Goal: Ask a question

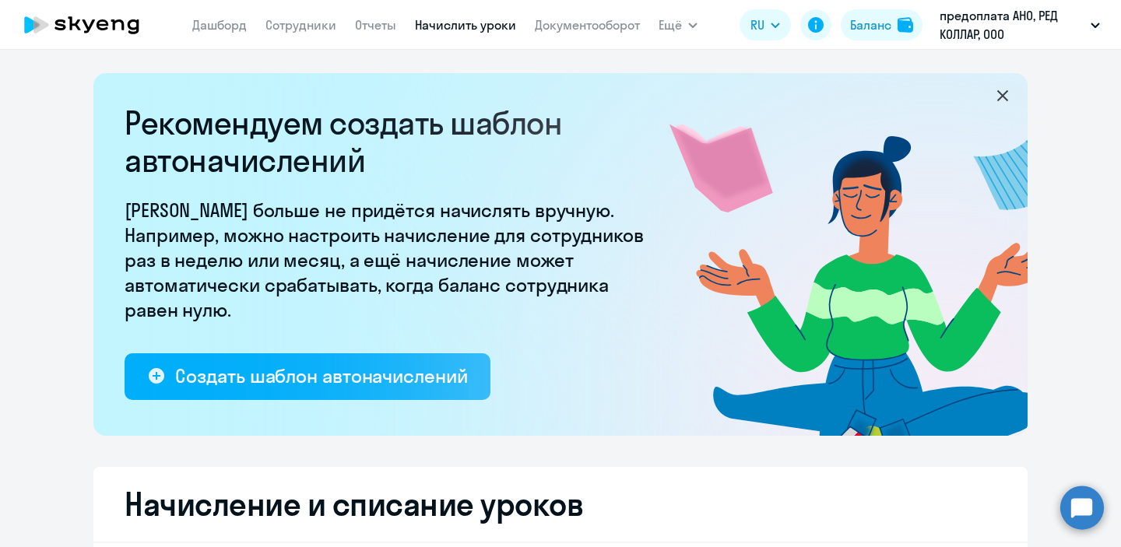
select select "10"
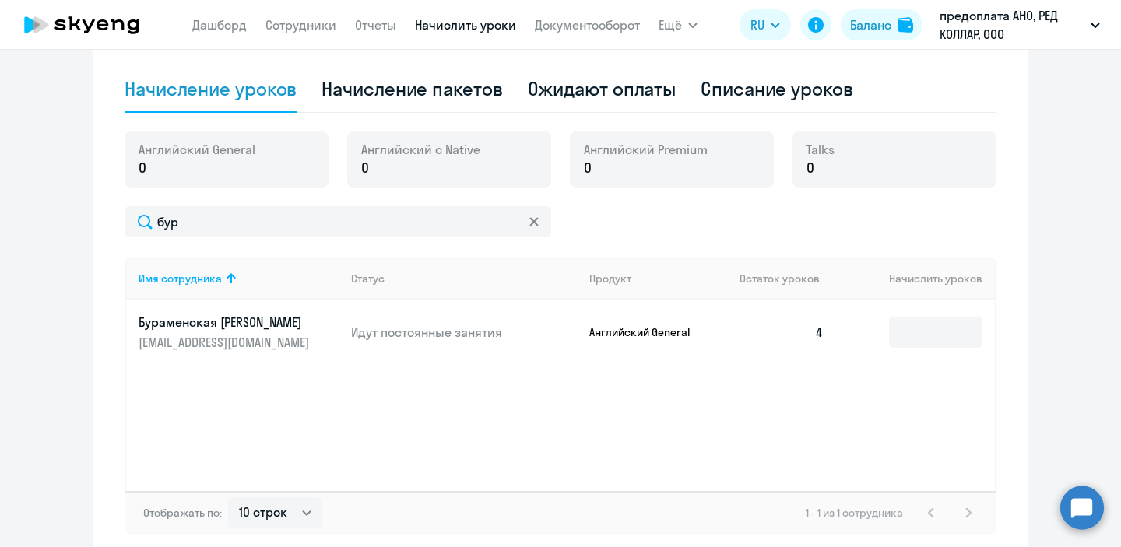
click at [1061, 501] on circle at bounding box center [1082, 508] width 44 height 44
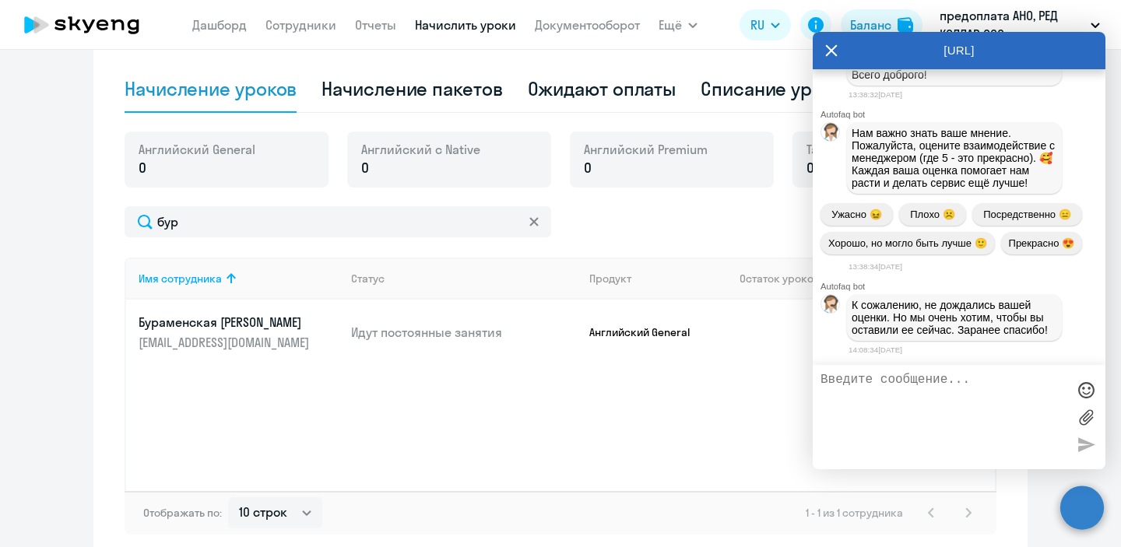
scroll to position [9571, 0]
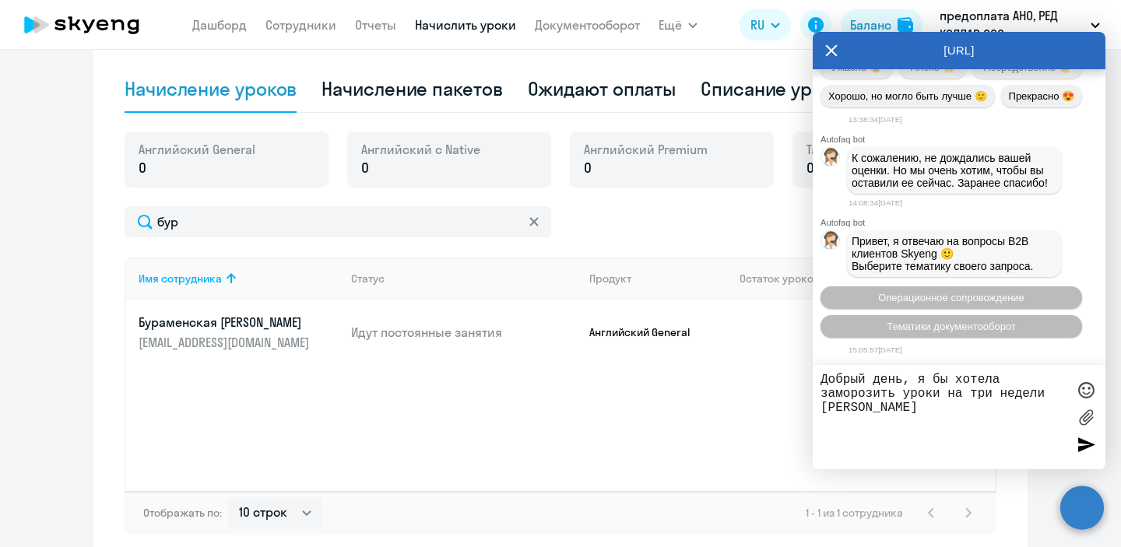
type textarea "Добрый день, я бы хотела заморозить уроки на три недели [PERSON_NAME]"
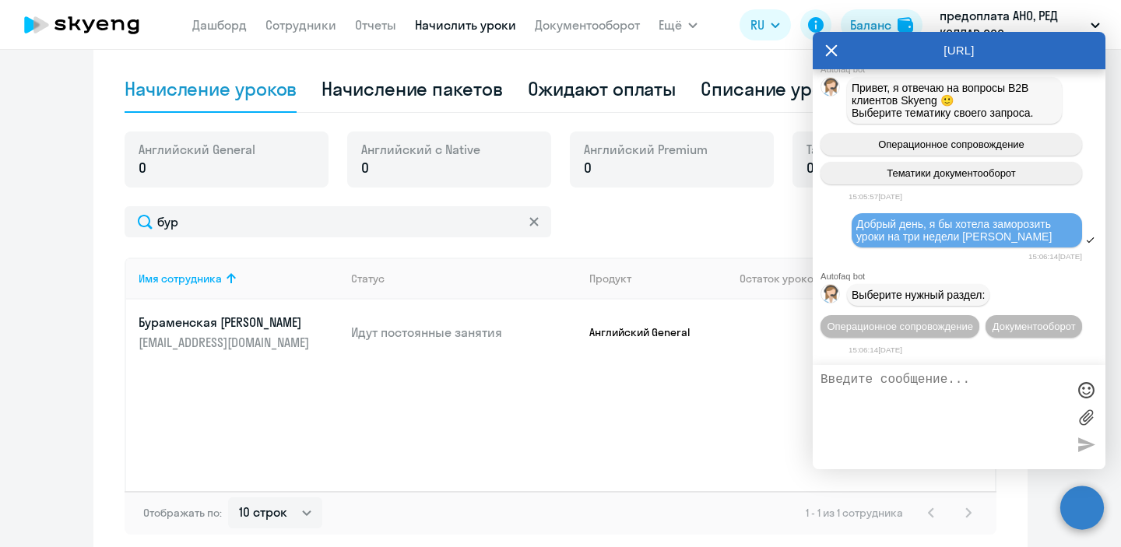
scroll to position [9760, 0]
click at [866, 315] on button "Операционное сопровождение" at bounding box center [899, 326] width 159 height 23
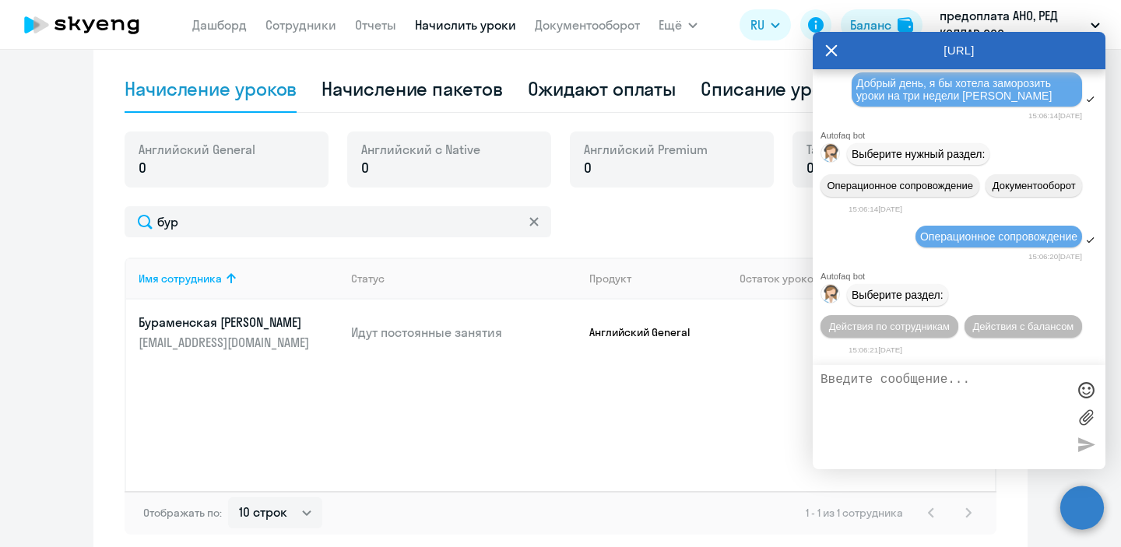
scroll to position [9906, 0]
click at [893, 328] on span "Действия по сотрудникам" at bounding box center [889, 327] width 121 height 12
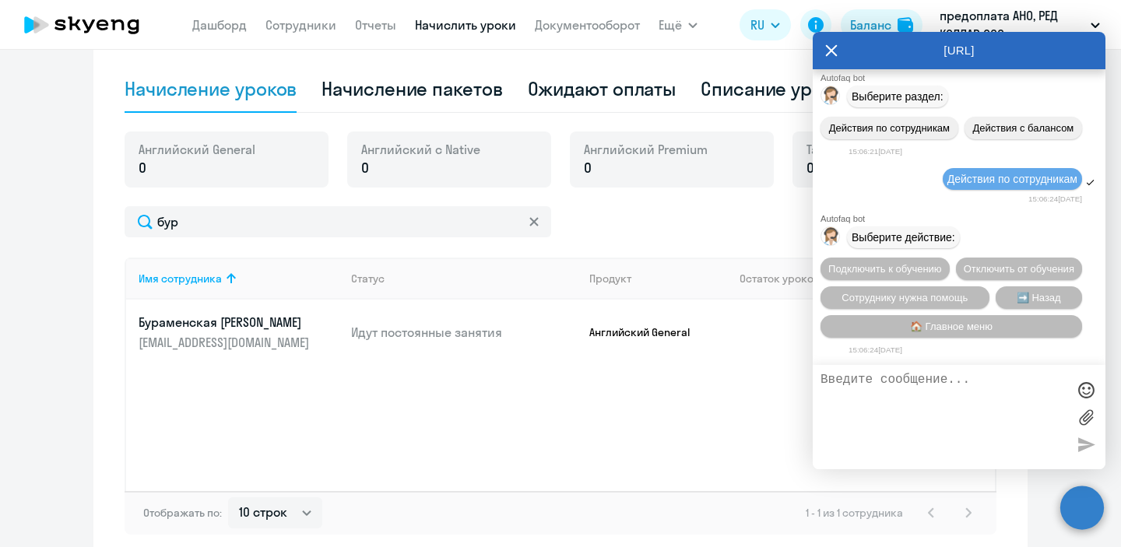
scroll to position [10113, 0]
click at [947, 298] on span "Сотруднику нужна помощь" at bounding box center [904, 298] width 126 height 12
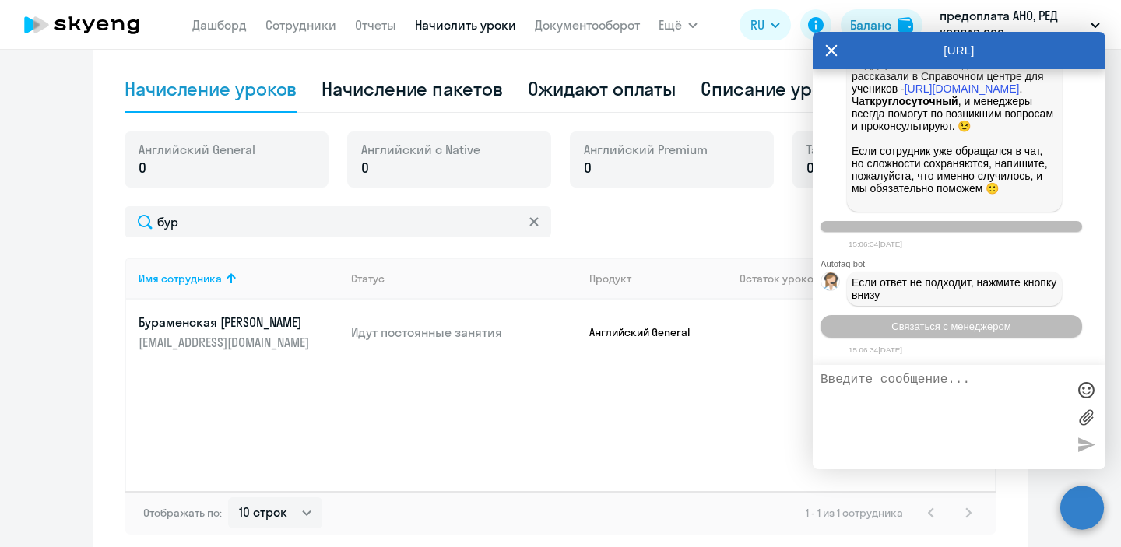
scroll to position [10663, 0]
click at [954, 328] on span "Связаться с менеджером" at bounding box center [950, 327] width 119 height 12
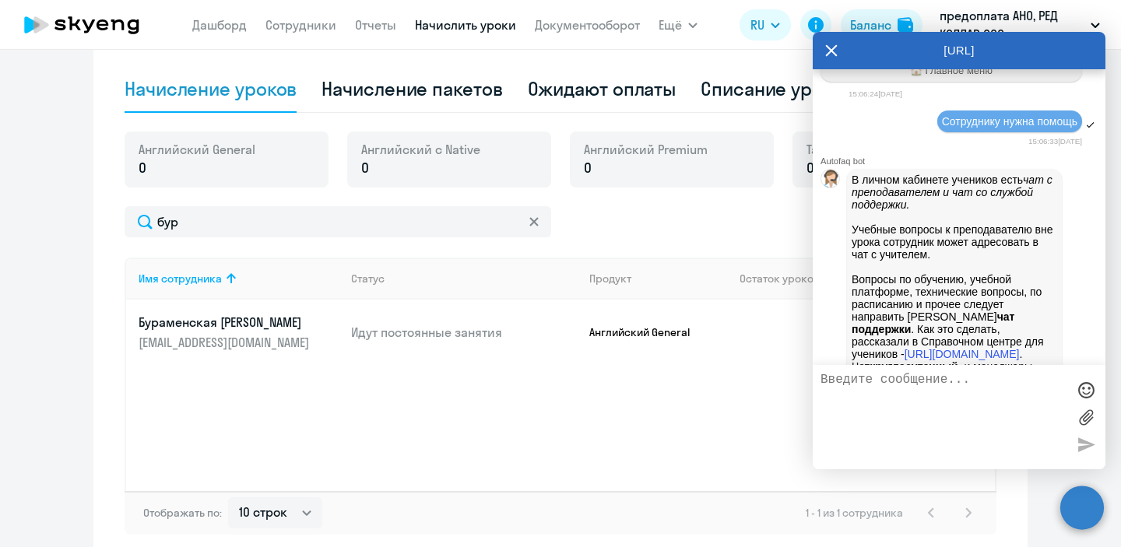
scroll to position [9724, 0]
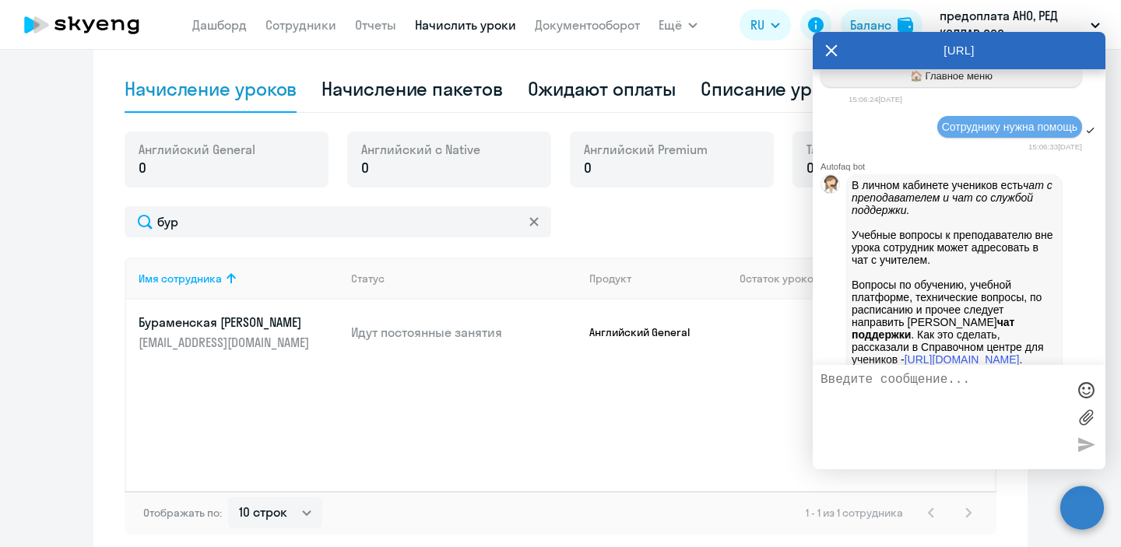
drag, startPoint x: 858, startPoint y: 222, endPoint x: 1076, endPoint y: 238, distance: 218.6
copy span "Добрый день, я бы хотела заморозить уроки на три недели [PERSON_NAME]"
click at [926, 381] on textarea at bounding box center [943, 417] width 246 height 89
paste textarea "Добрый день, я бы хотела заморозить уроки на три недели [PERSON_NAME]"
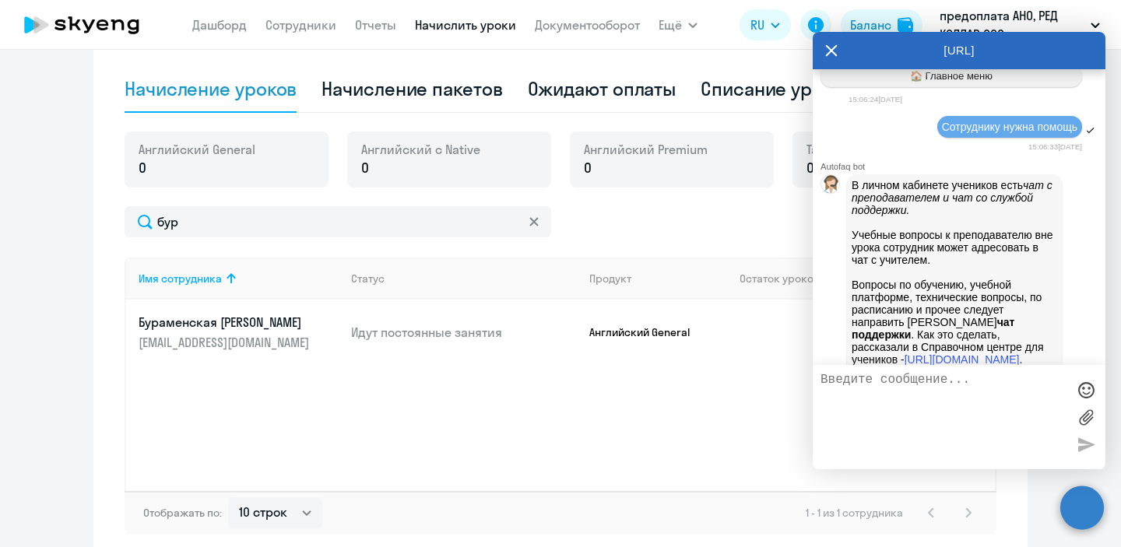
type textarea "Добрый день, я бы хотела заморозить уроки на три недели [PERSON_NAME]"
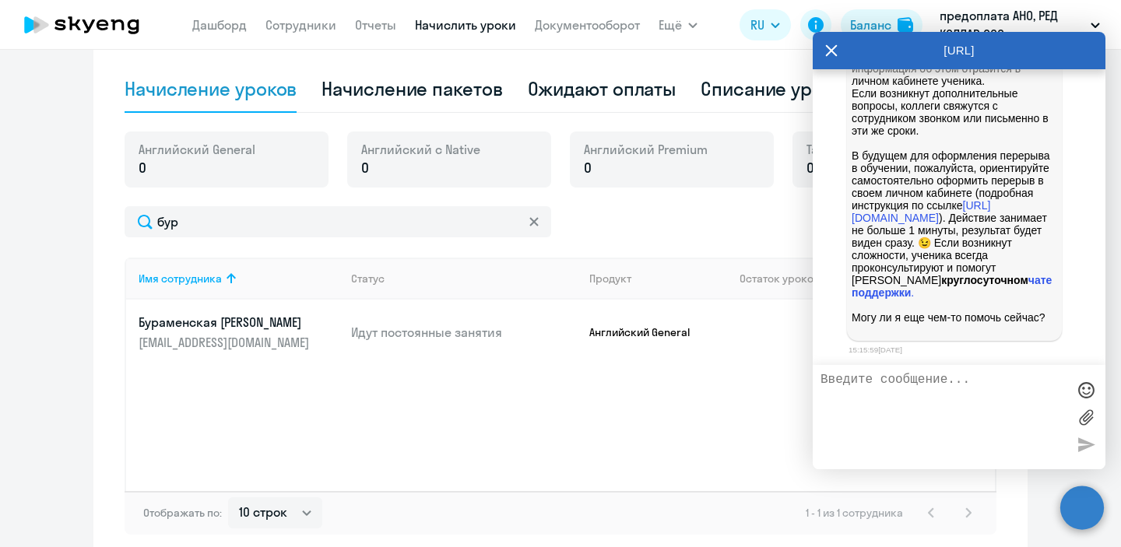
scroll to position [11257, 0]
type textarea "нет, это все, спасибо"
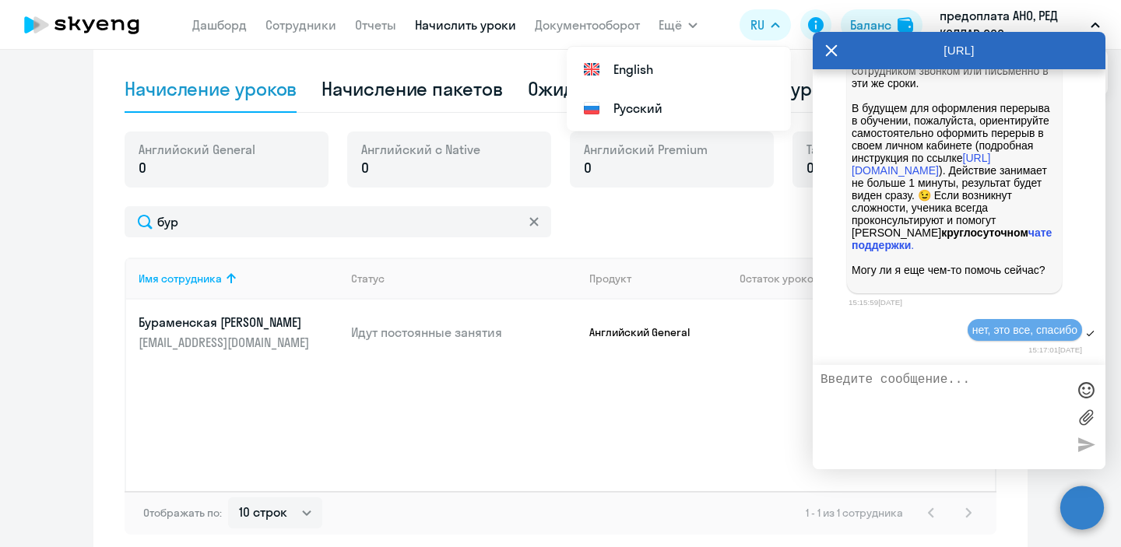
click at [835, 54] on icon at bounding box center [832, 50] width 12 height 12
